Goal: Use online tool/utility: Utilize a website feature to perform a specific function

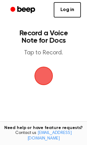
click at [46, 83] on span "button" at bounding box center [43, 76] width 19 height 19
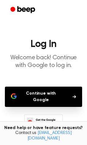
click at [51, 92] on button "Continue with Google" at bounding box center [44, 96] width 78 height 20
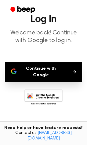
scroll to position [43, 0]
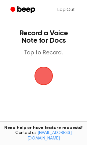
click at [53, 68] on span "button" at bounding box center [44, 75] width 25 height 25
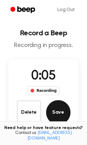
click at [53, 116] on button "Save" at bounding box center [58, 112] width 25 height 25
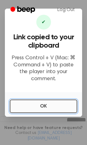
click at [51, 99] on button "OK" at bounding box center [44, 105] width 68 height 13
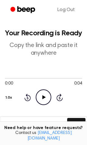
click at [44, 95] on icon "Play Audio" at bounding box center [44, 97] width 16 height 16
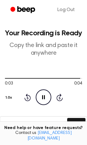
scroll to position [125, 0]
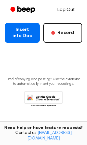
click at [74, 10] on link "Log Out" at bounding box center [67, 9] width 30 height 15
